Goal: Task Accomplishment & Management: Use online tool/utility

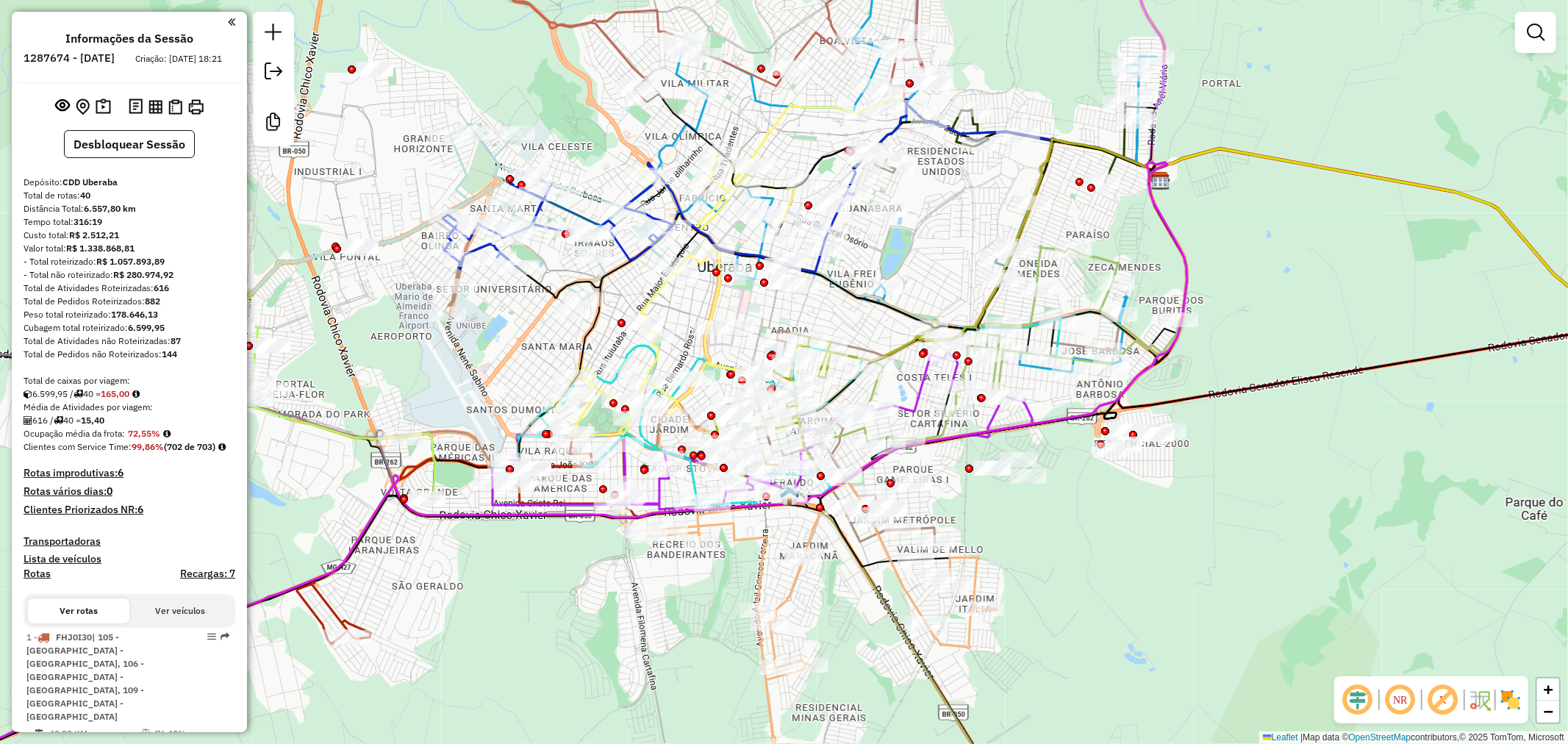
click at [1445, 703] on em at bounding box center [1443, 700] width 36 height 36
click at [1523, 41] on link at bounding box center [1535, 33] width 30 height 30
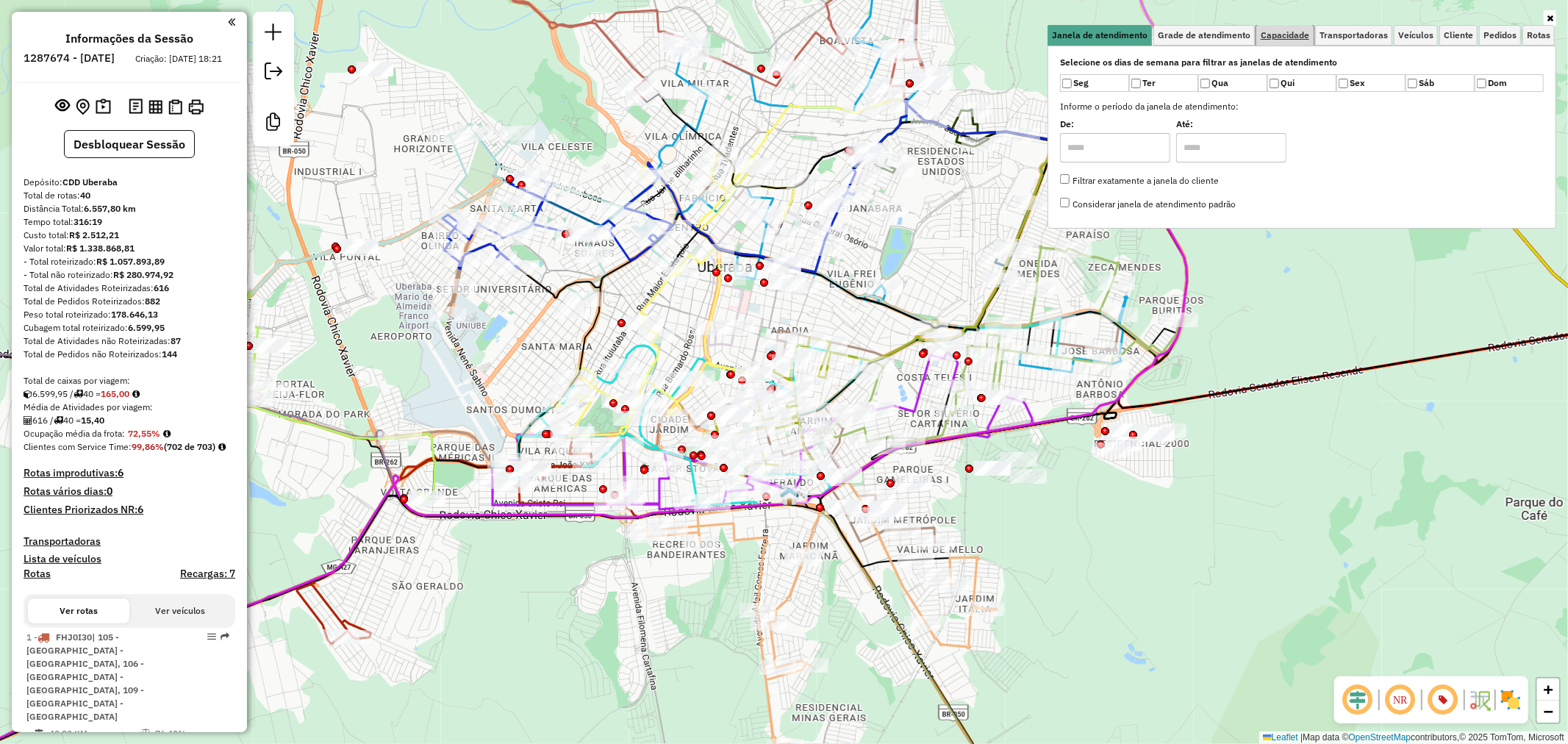
click at [1300, 32] on span "Capacidade" at bounding box center [1284, 35] width 49 height 9
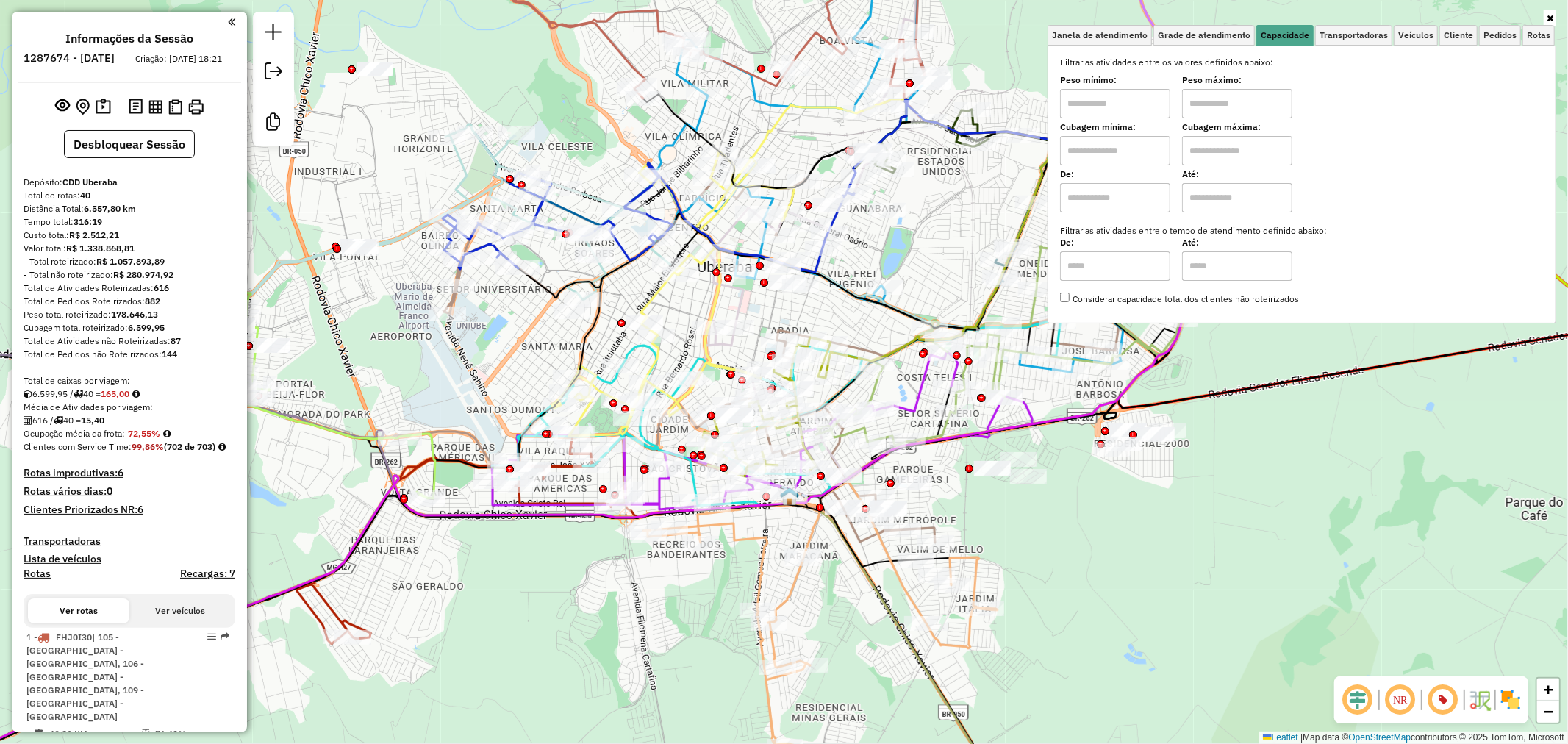
click at [1119, 152] on input "text" at bounding box center [1114, 151] width 110 height 30
type input "******"
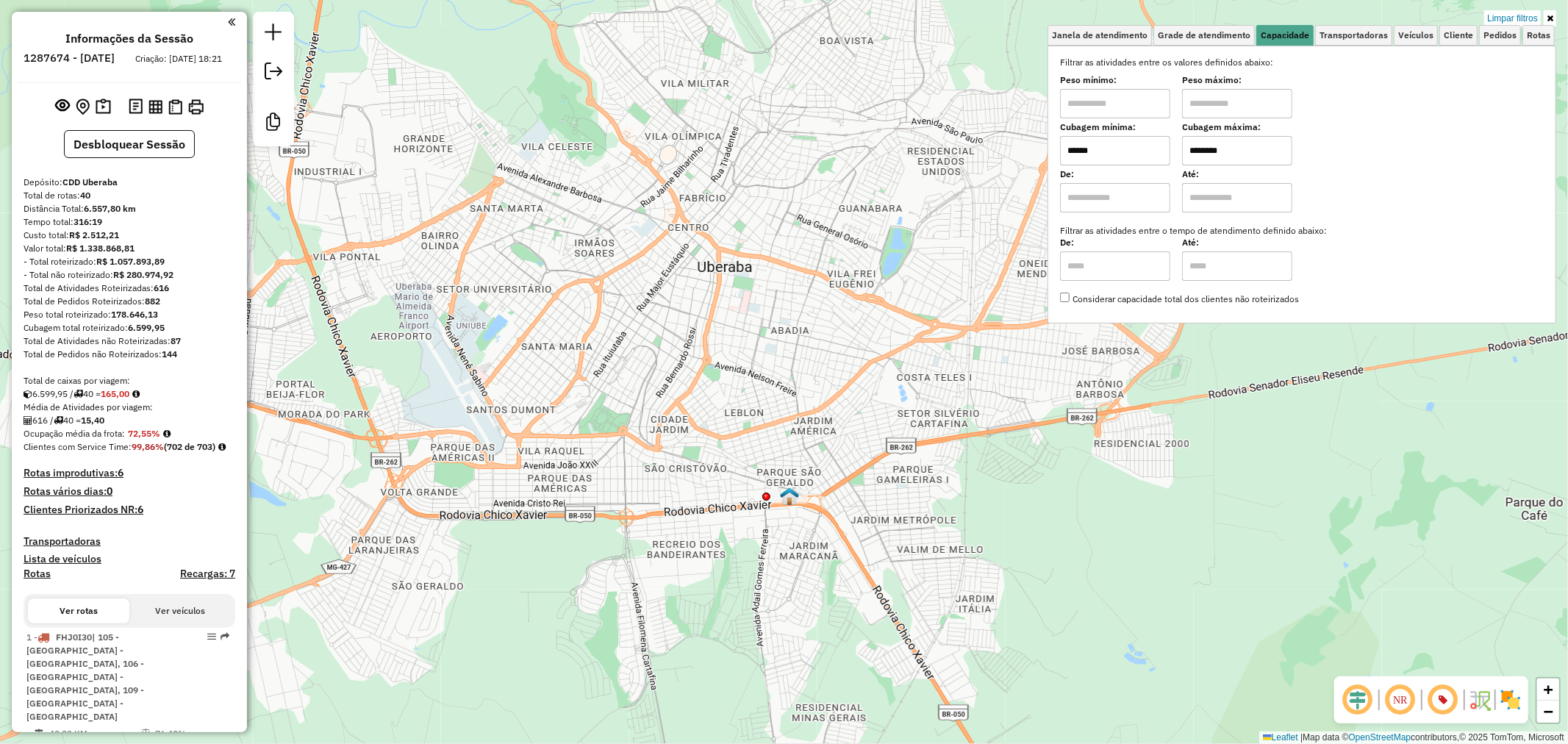
type input "********"
click at [943, 401] on div "Limpar filtros Janela de atendimento Grade de atendimento Capacidade Transporta…" at bounding box center [784, 372] width 1568 height 744
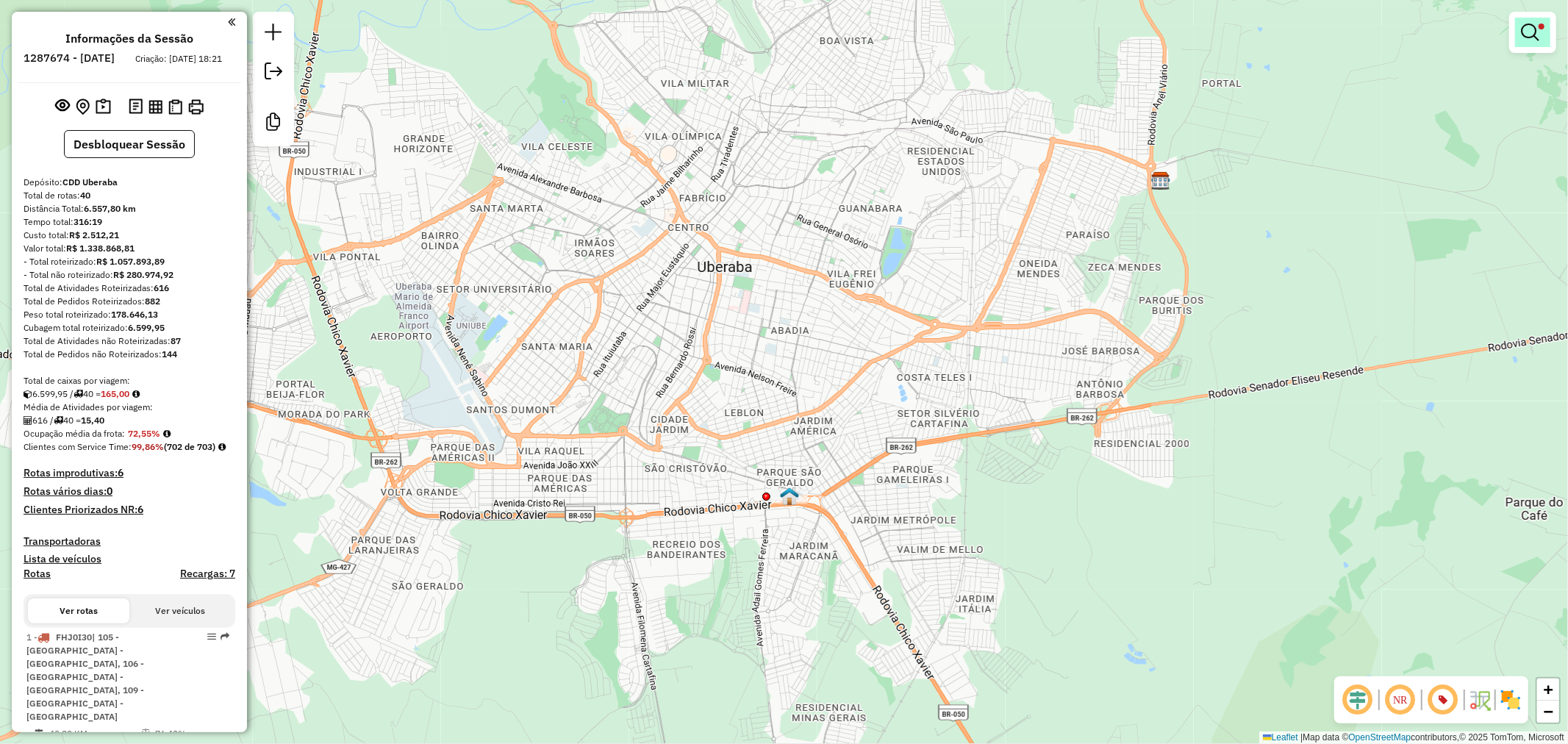
click at [1534, 42] on link at bounding box center [1532, 33] width 36 height 30
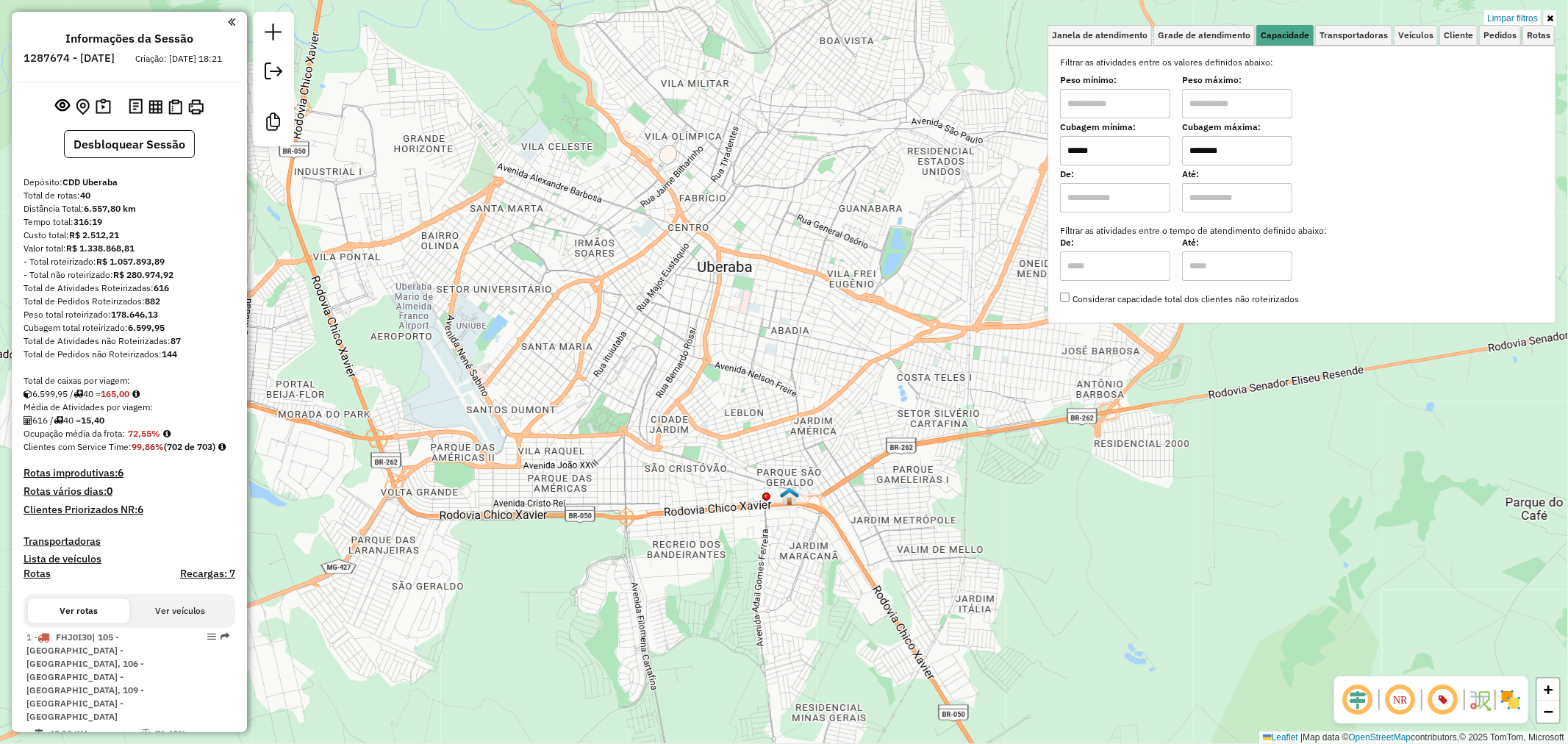
drag, startPoint x: 1137, startPoint y: 143, endPoint x: 1017, endPoint y: 149, distance: 120.1
click at [1018, 149] on div "Limpar filtros Janela de atendimento Grade de atendimento Capacidade Transporta…" at bounding box center [784, 372] width 1568 height 744
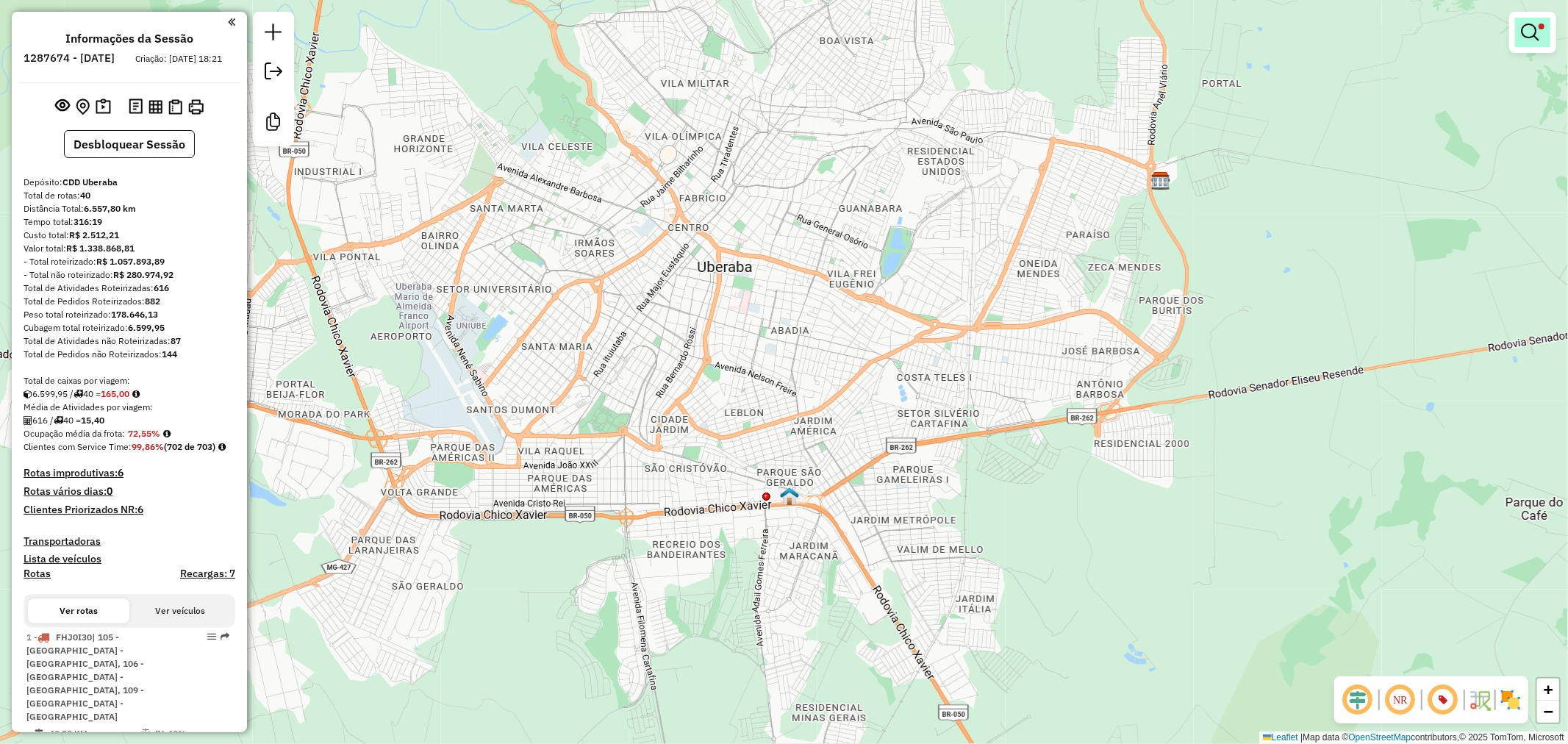
click at [1536, 37] on em at bounding box center [1529, 33] width 18 height 18
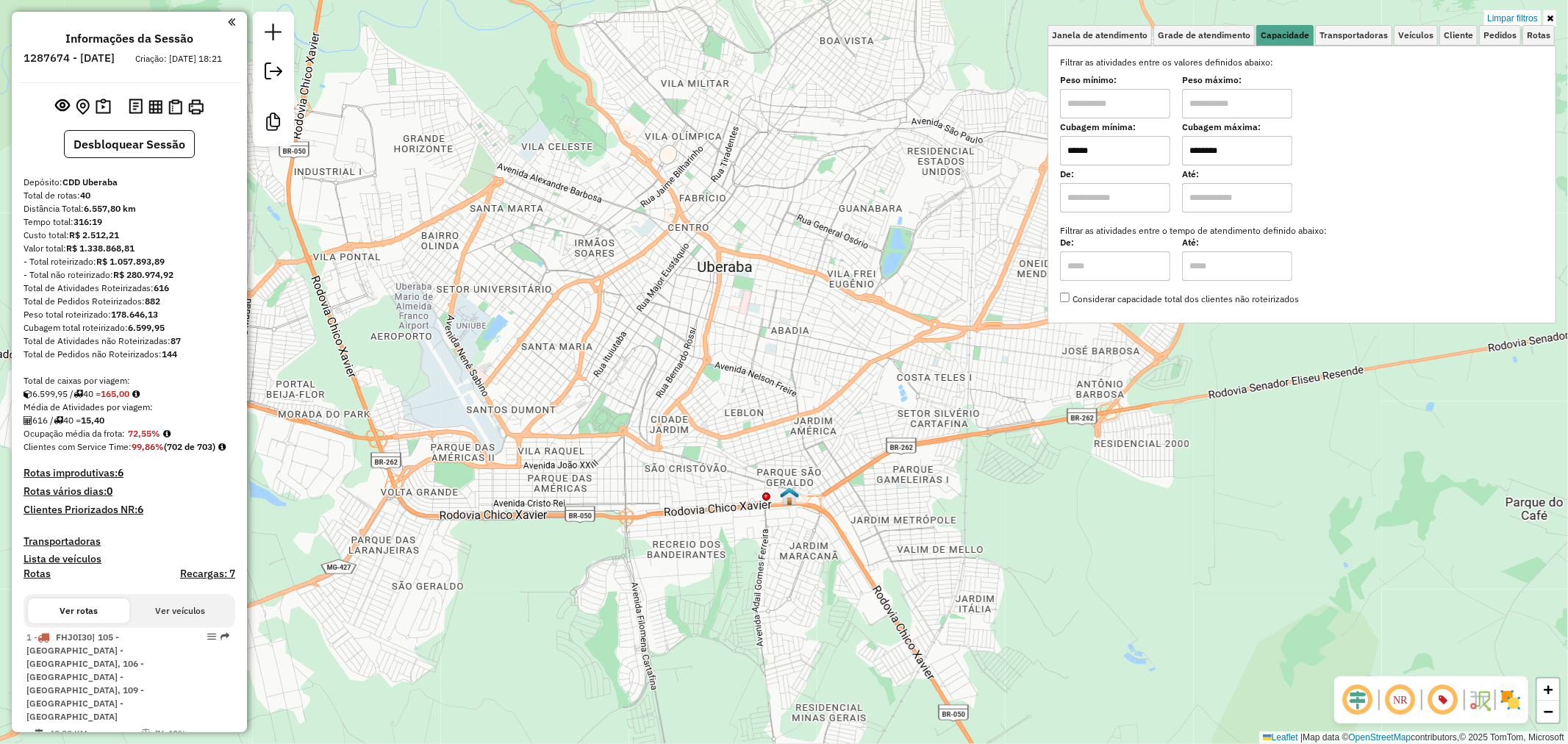
click at [1112, 158] on input "******" at bounding box center [1114, 151] width 110 height 30
type input "******"
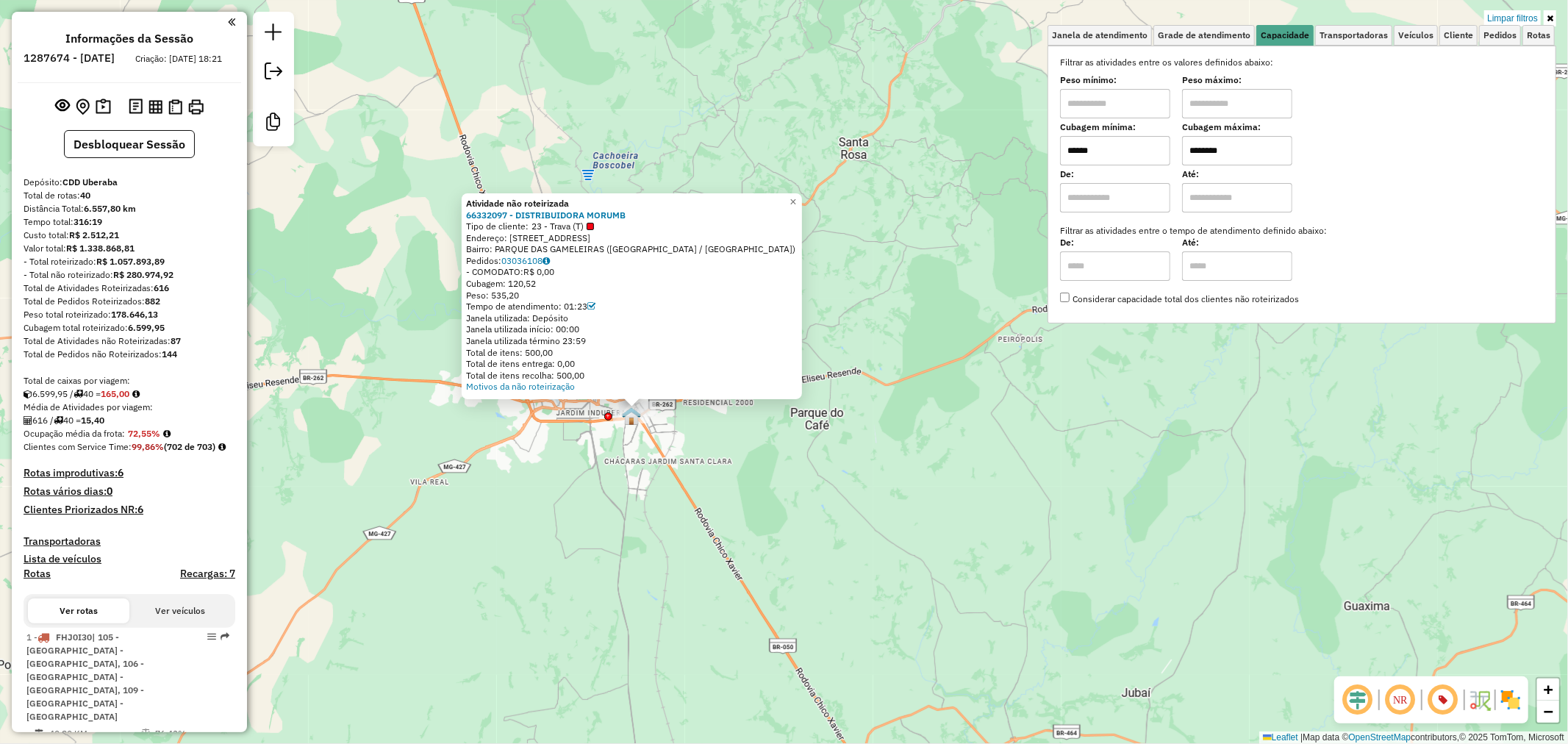
drag, startPoint x: 607, startPoint y: 475, endPoint x: 708, endPoint y: 493, distance: 102.6
click at [708, 493] on div "Atividade não roteirizada 66332097 - DISTRIBUIDORA MORUMB Tipo de cliente: 23 -…" at bounding box center [784, 372] width 1568 height 744
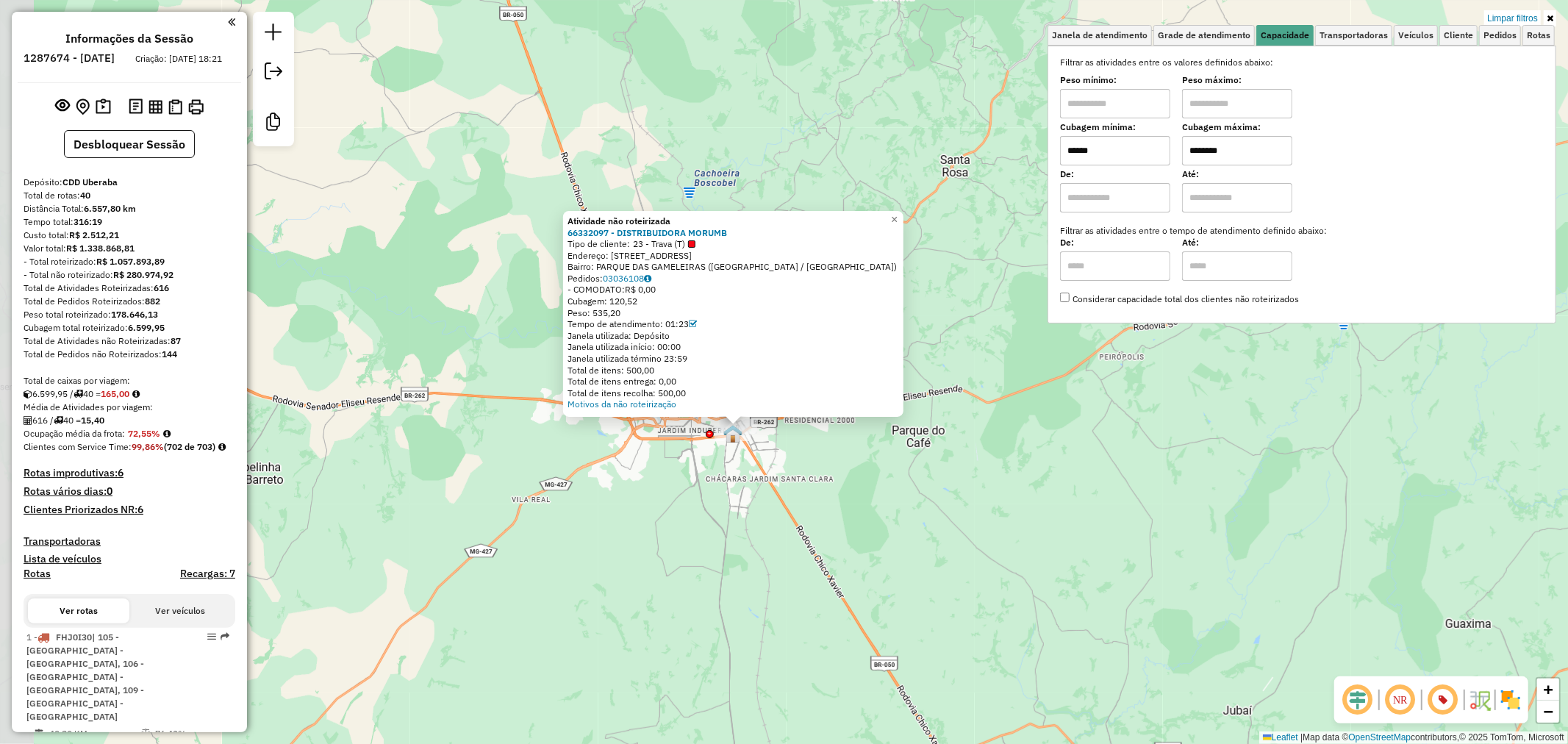
click at [708, 489] on div "Atividade não roteirizada 66332097 - DISTRIBUIDORA MORUMB Tipo de cliente: 23 -…" at bounding box center [784, 372] width 1568 height 744
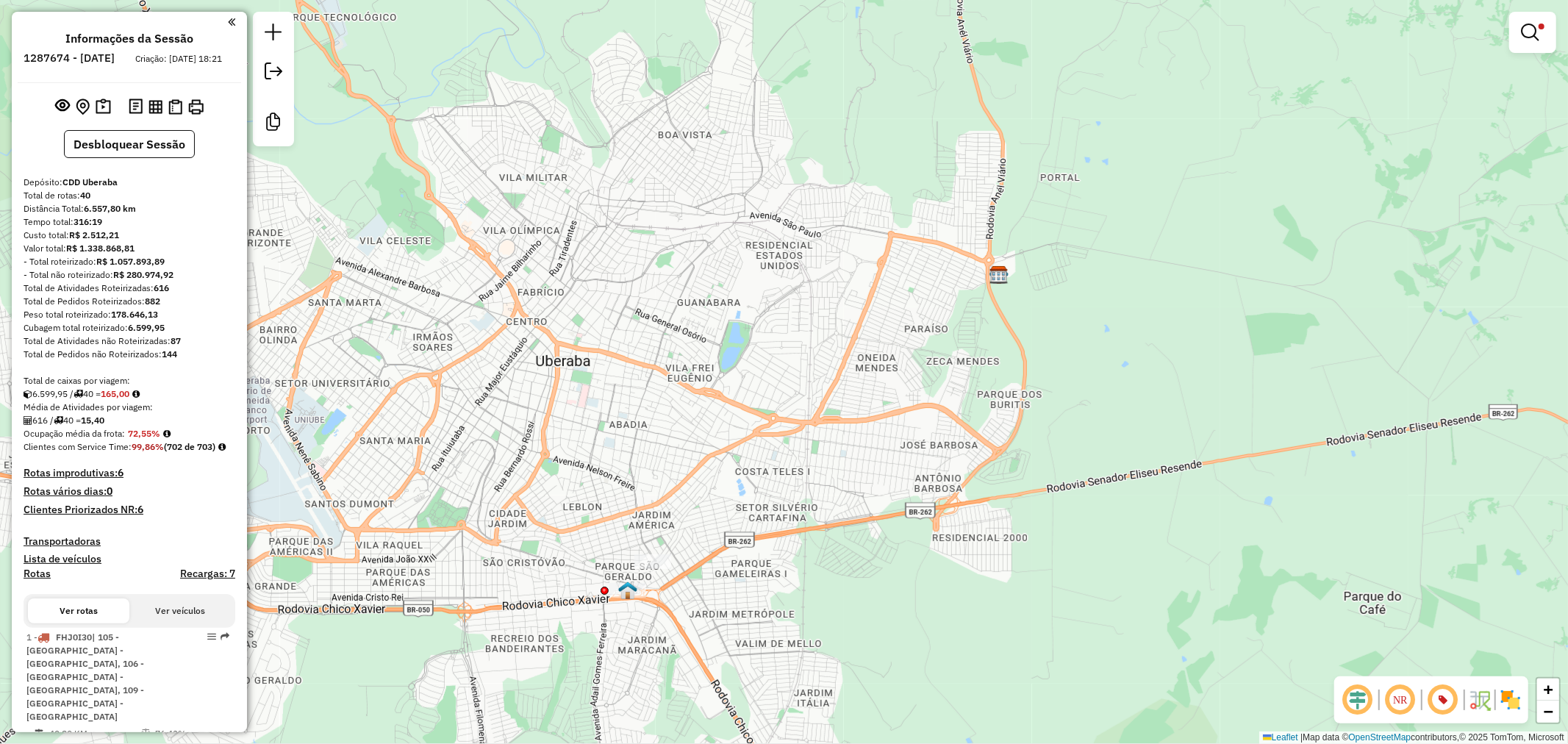
drag, startPoint x: 676, startPoint y: 496, endPoint x: 830, endPoint y: 435, distance: 165.6
click at [830, 435] on div "Limpar filtros Janela de atendimento Grade de atendimento Capacidade Transporta…" at bounding box center [784, 372] width 1568 height 744
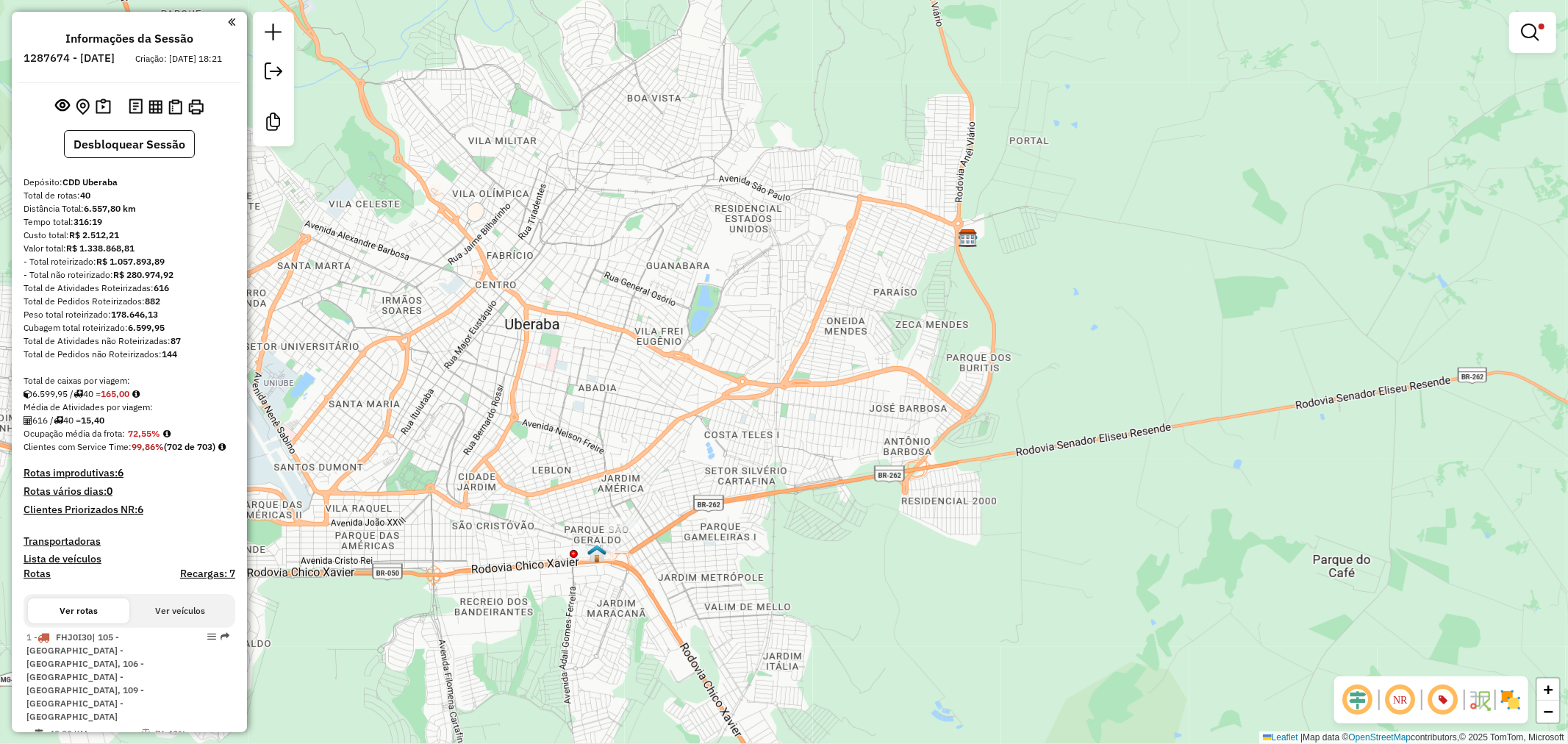
drag, startPoint x: 816, startPoint y: 466, endPoint x: 780, endPoint y: 434, distance: 48.2
click at [783, 427] on div "Limpar filtros Janela de atendimento Grade de atendimento Capacidade Transporta…" at bounding box center [784, 372] width 1568 height 744
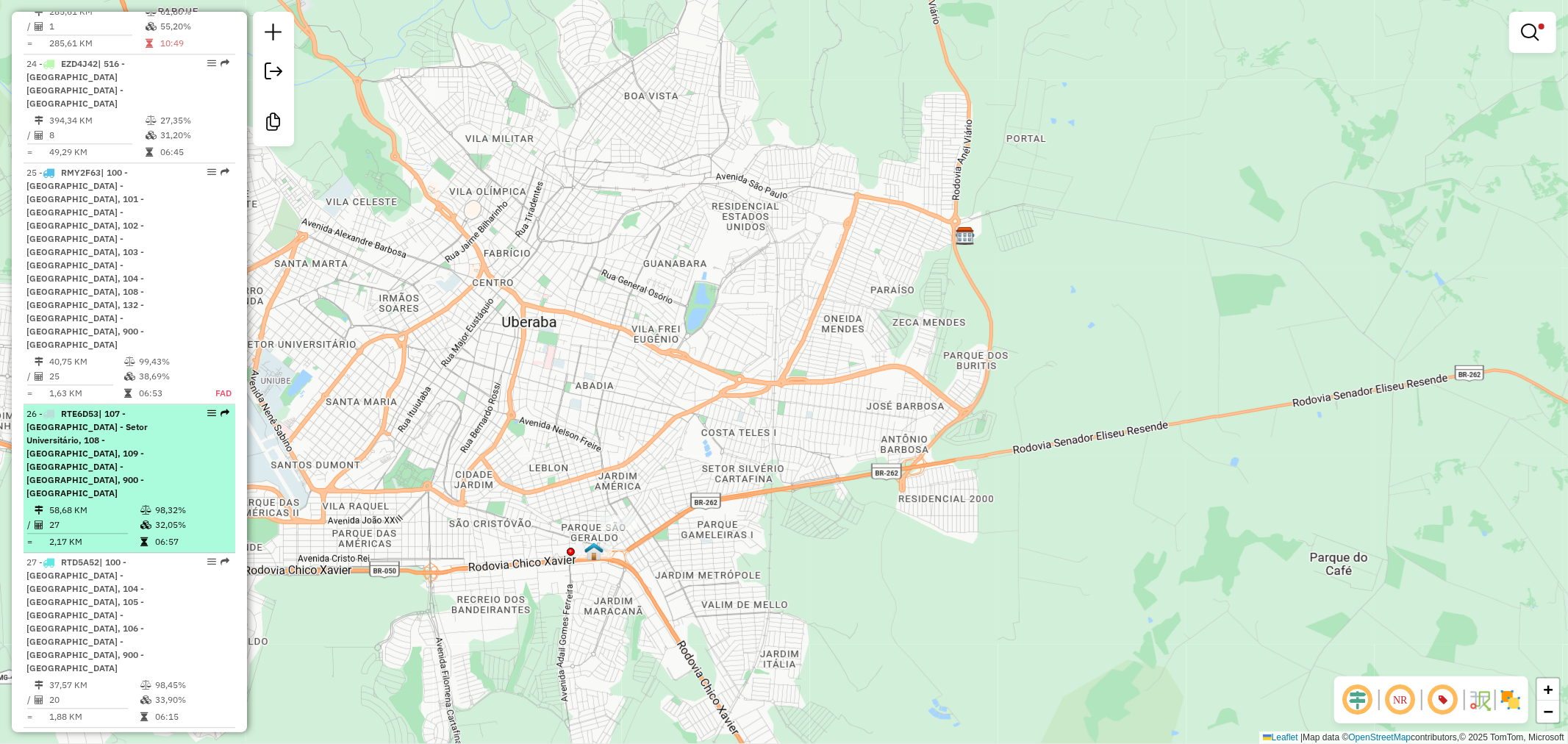
scroll to position [2859, 0]
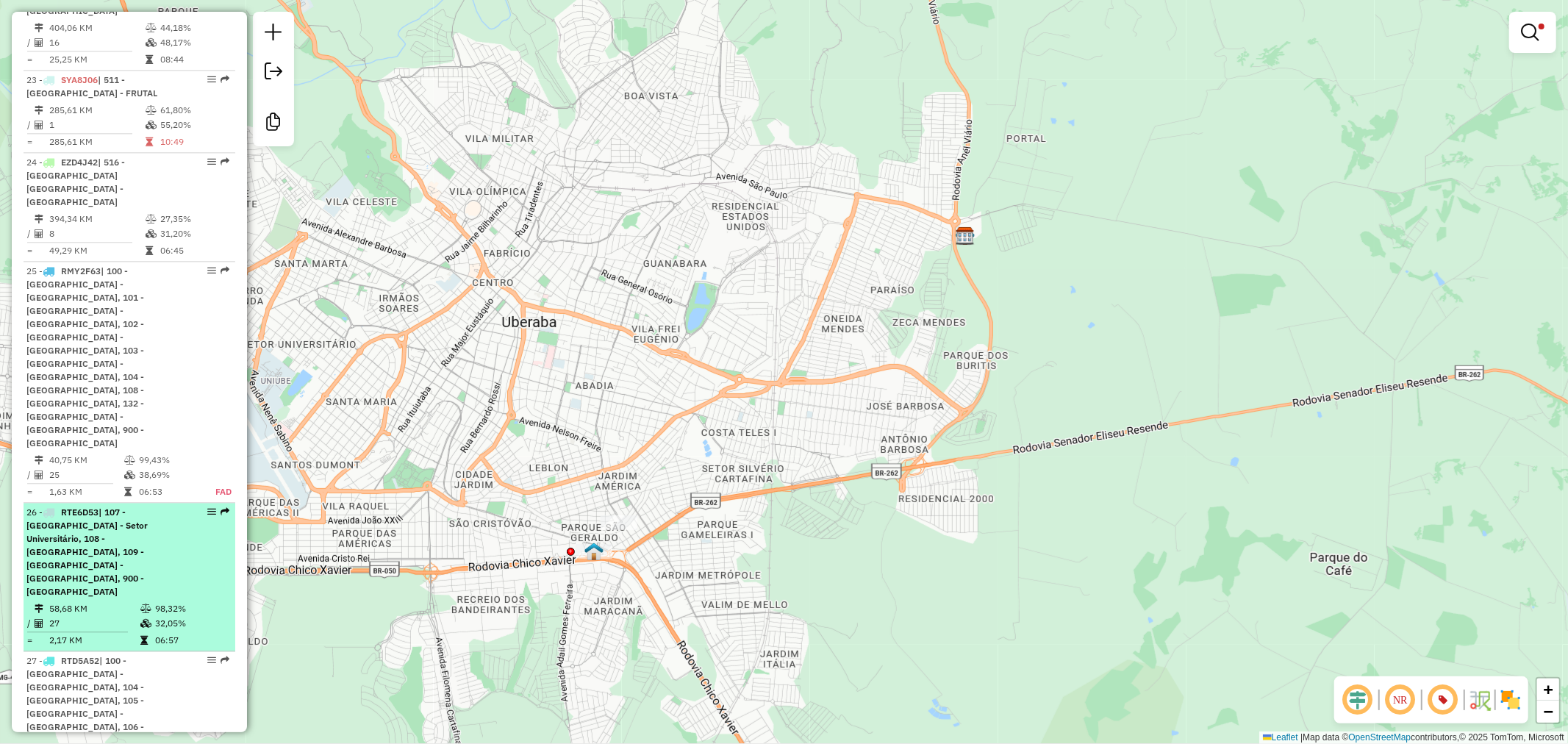
click at [120, 503] on li "26 - RTE6D53 | 107 - [GEOGRAPHIC_DATA] - Setor Universitário, 108 - [GEOGRAPHIC…" at bounding box center [129, 577] width 212 height 149
select select "**********"
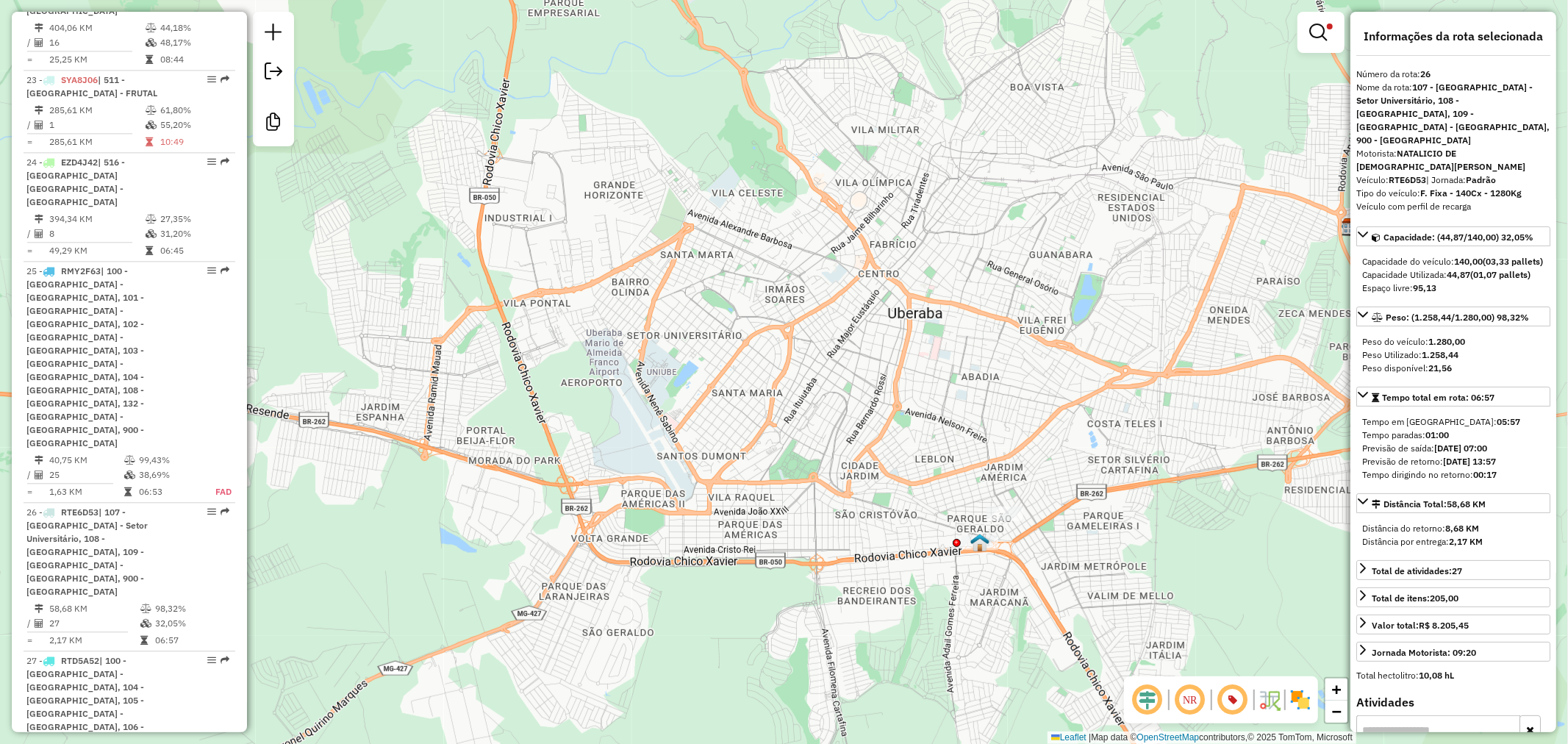
click at [1459, 256] on strong "140,00" at bounding box center [1468, 261] width 29 height 11
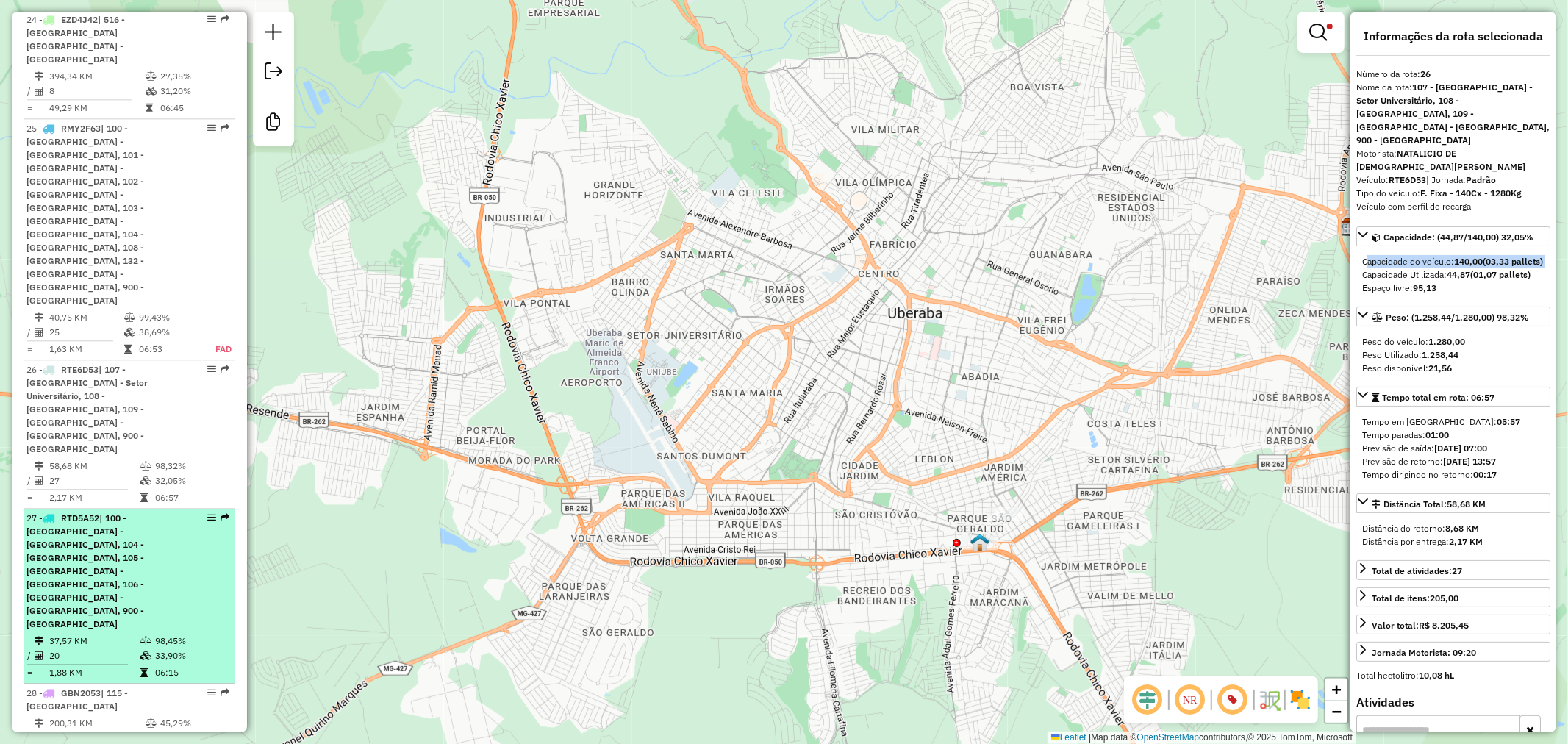
scroll to position [3023, 0]
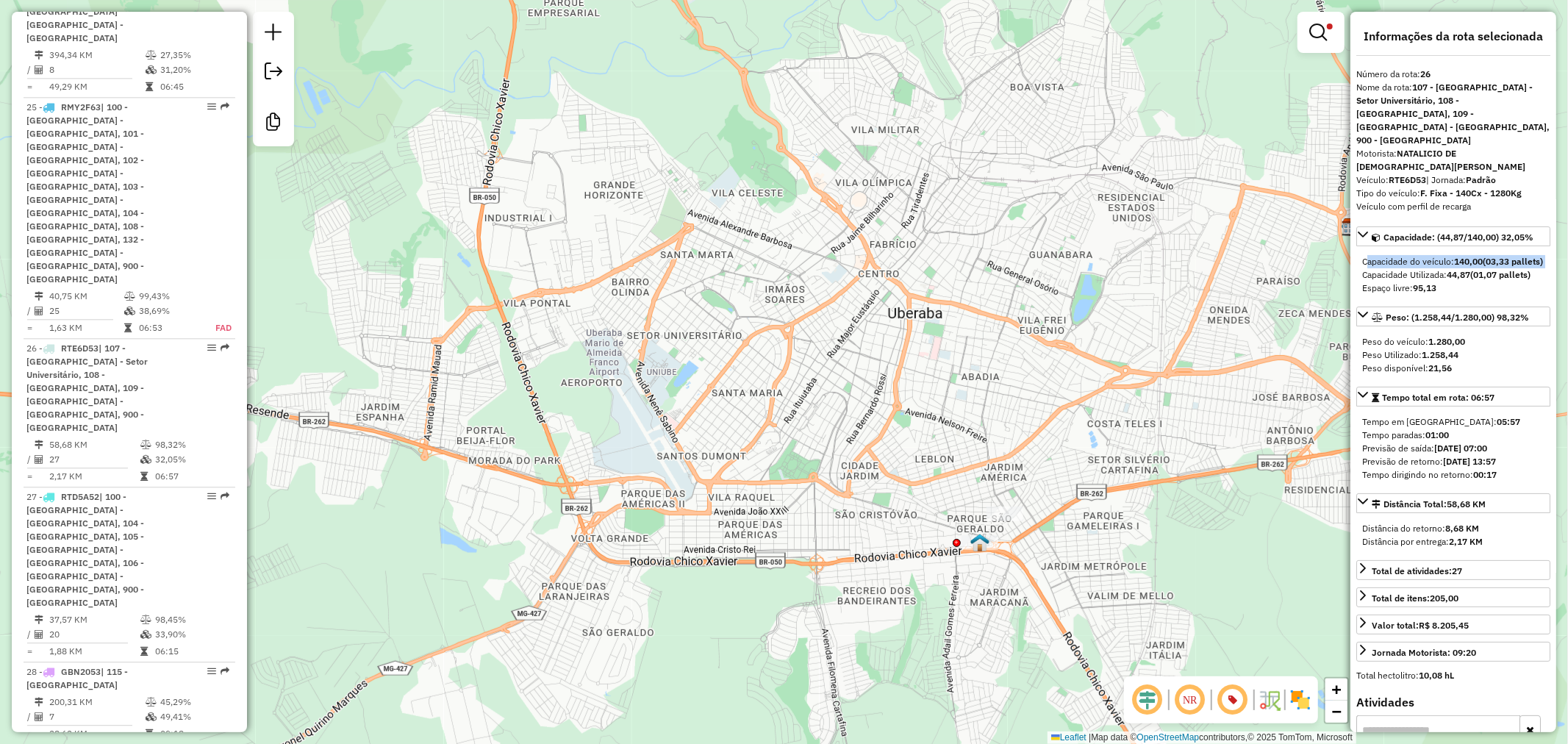
click at [1473, 256] on strong "140,00" at bounding box center [1468, 261] width 29 height 11
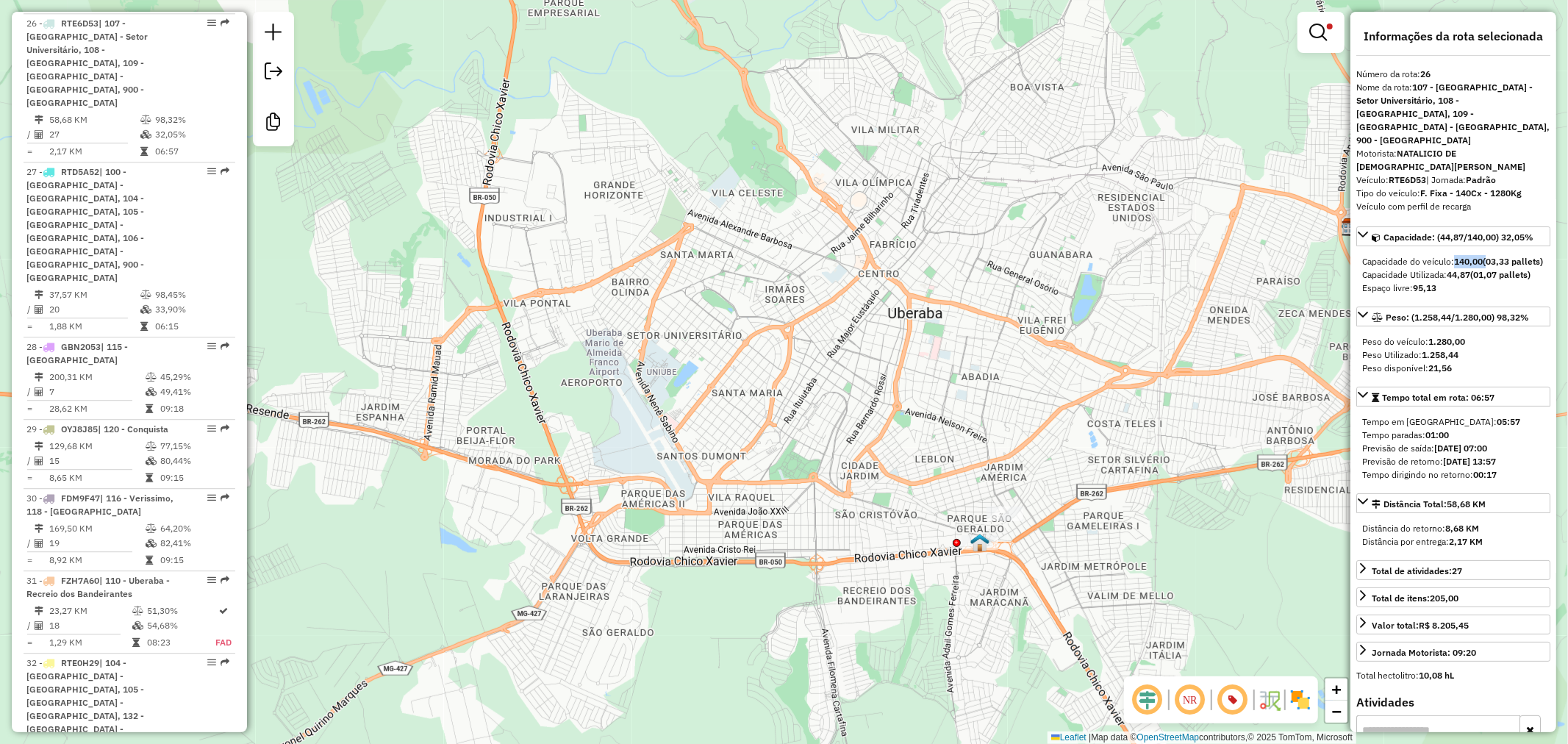
scroll to position [3348, 0]
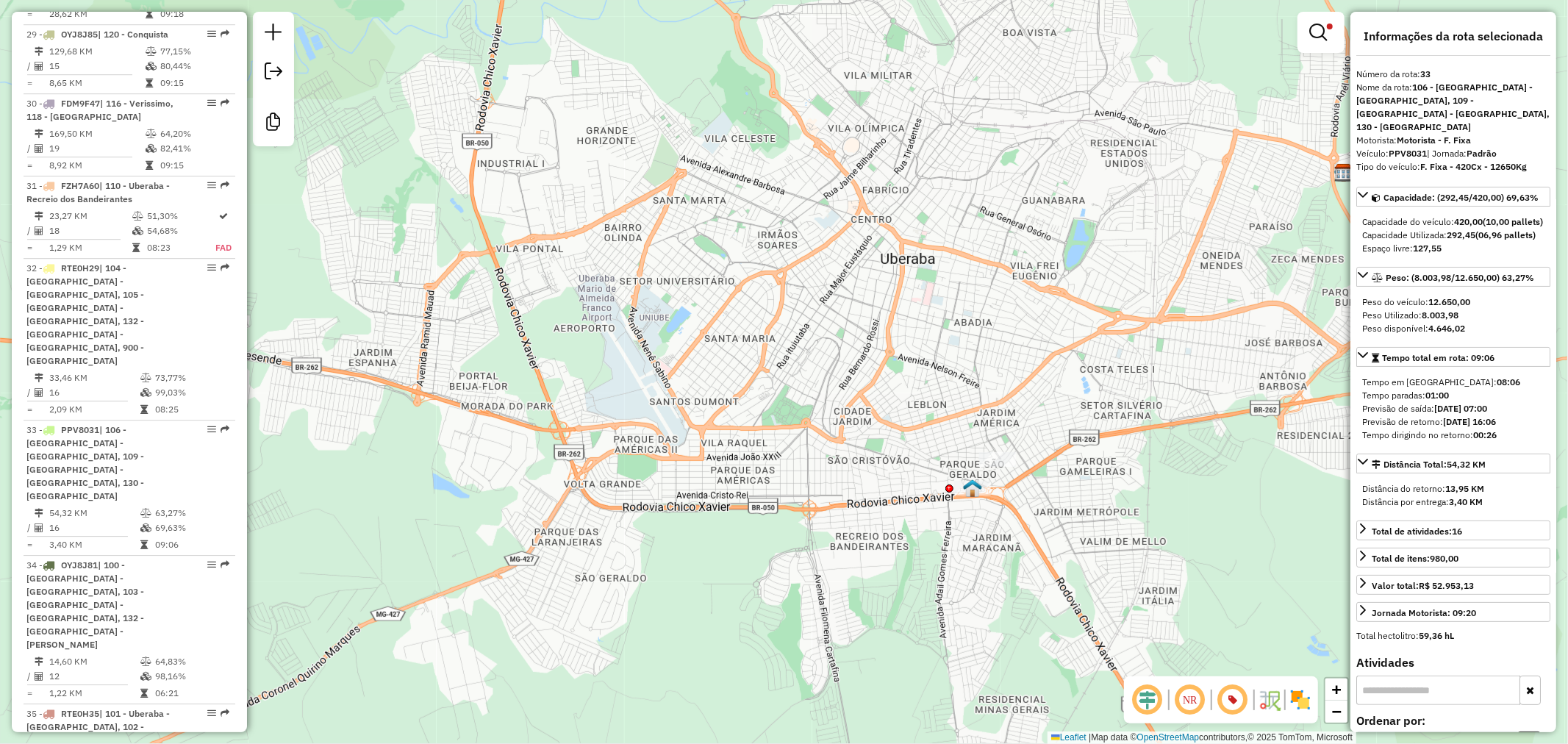
scroll to position [3921, 0]
